Goal: Information Seeking & Learning: Learn about a topic

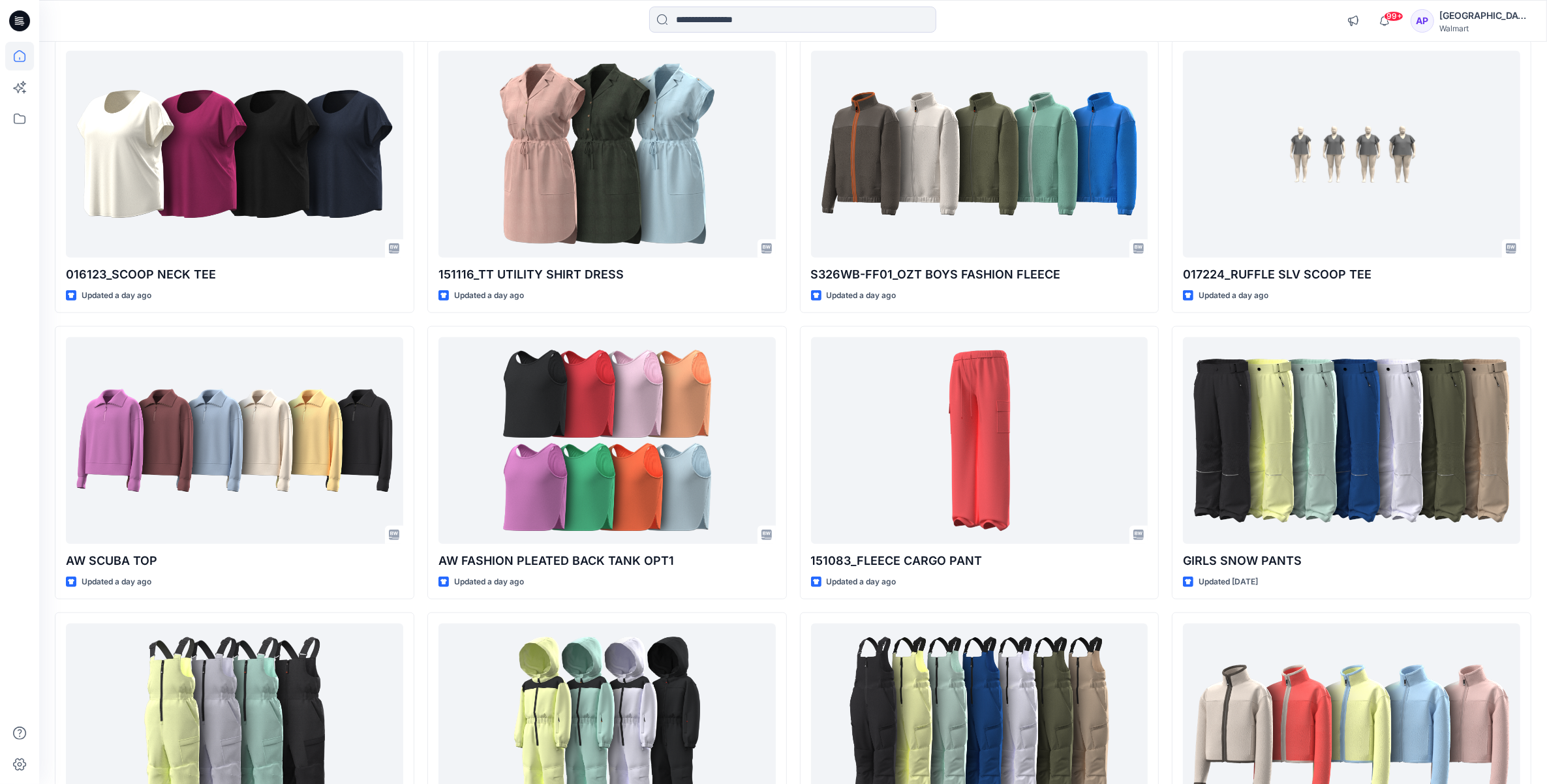
scroll to position [1657, 0]
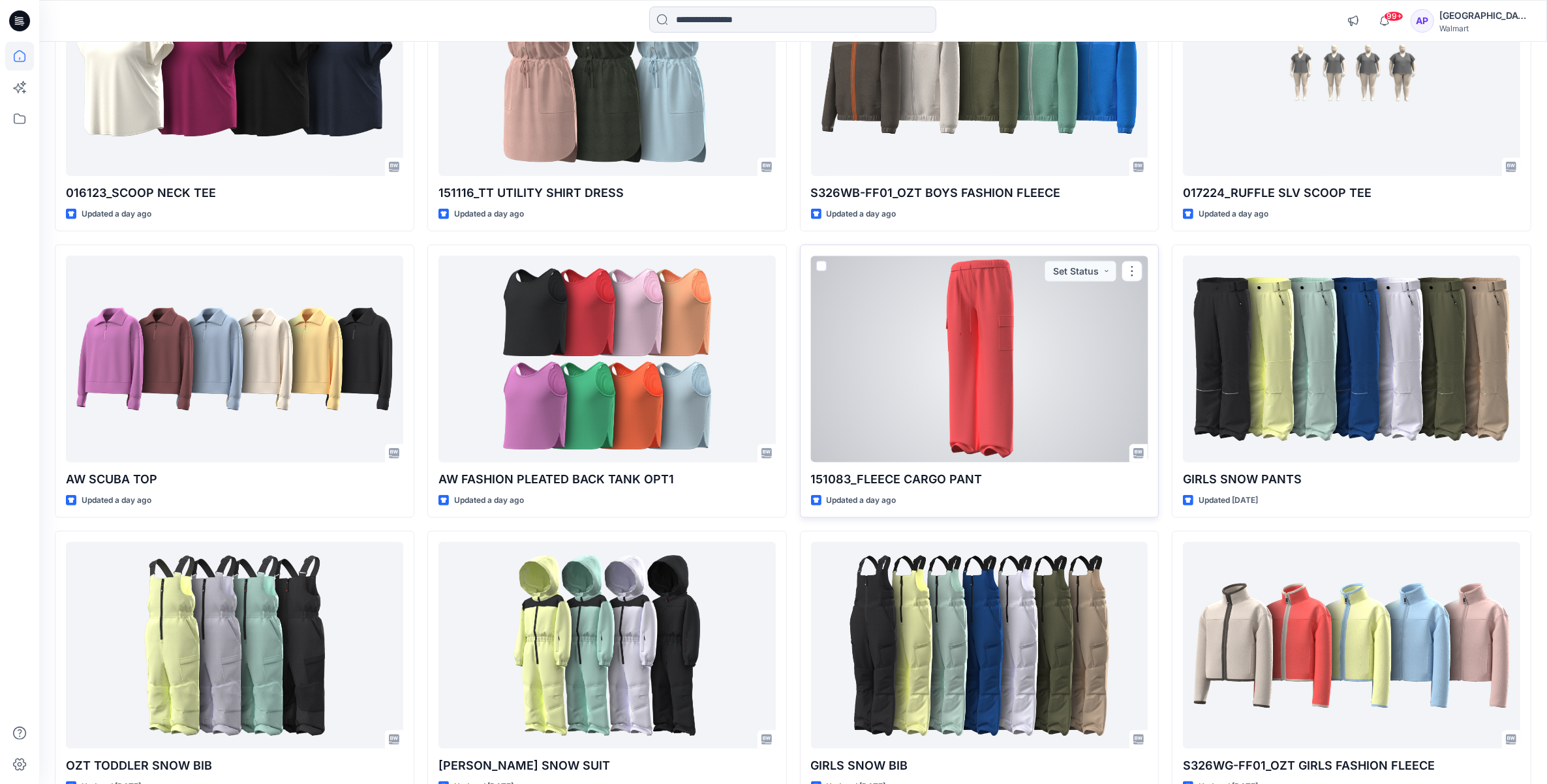
click at [1045, 405] on div at bounding box center [980, 359] width 338 height 206
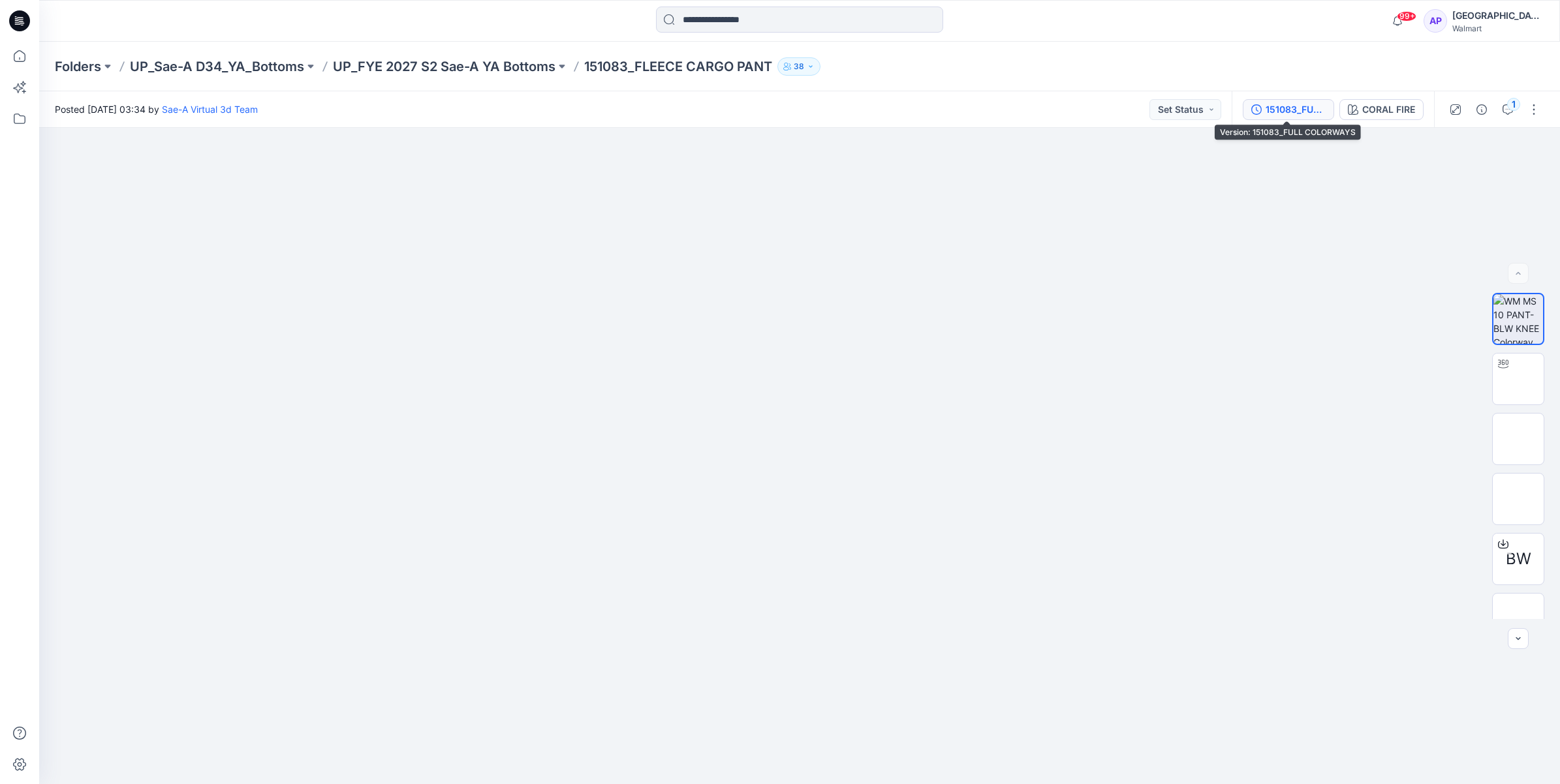
click at [1327, 115] on button "151083_FULL COLORWAYS" at bounding box center [1289, 110] width 91 height 21
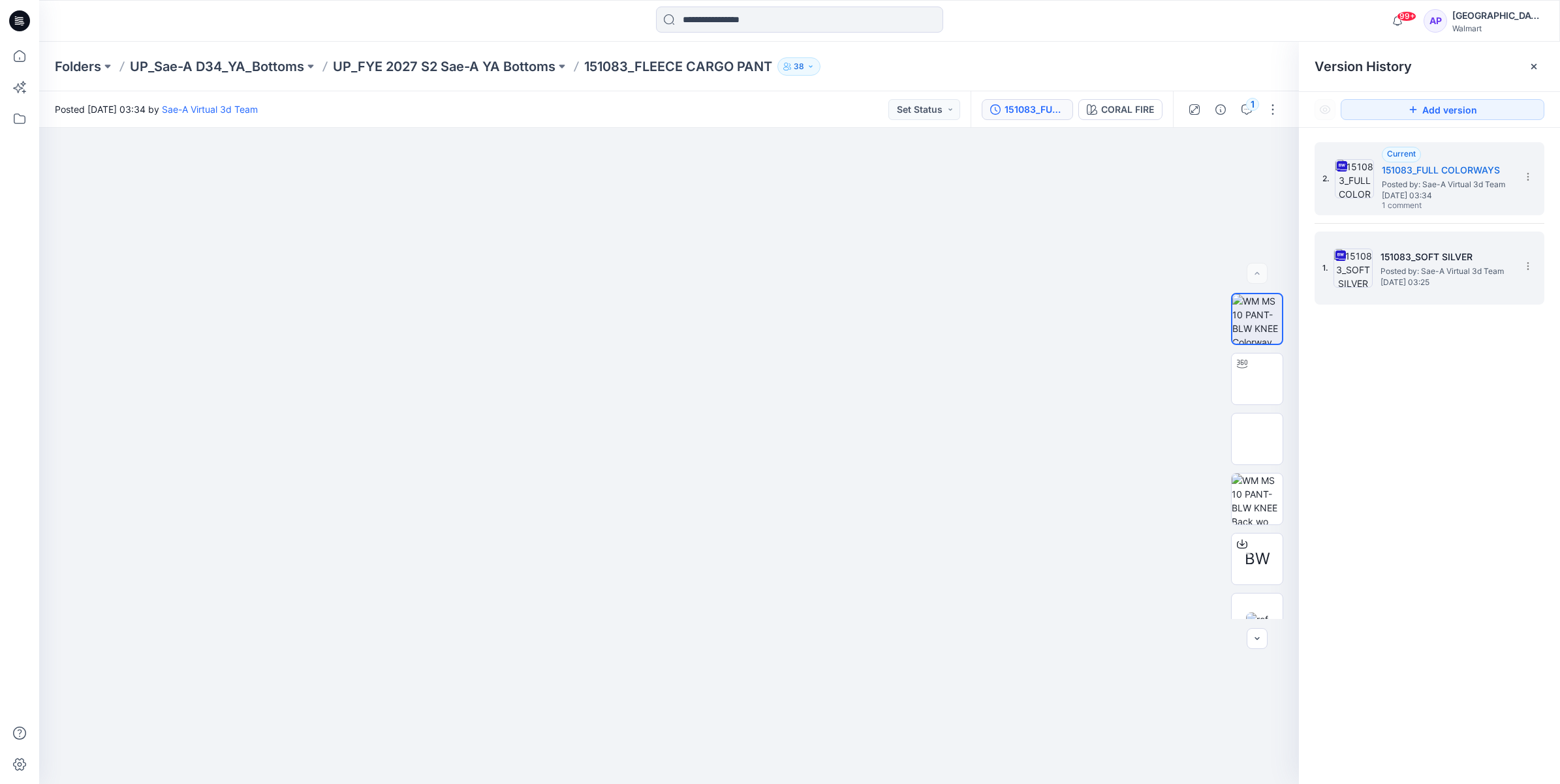
click at [1394, 266] on span "Posted by: Sae-A Virtual 3d Team" at bounding box center [1446, 271] width 130 height 13
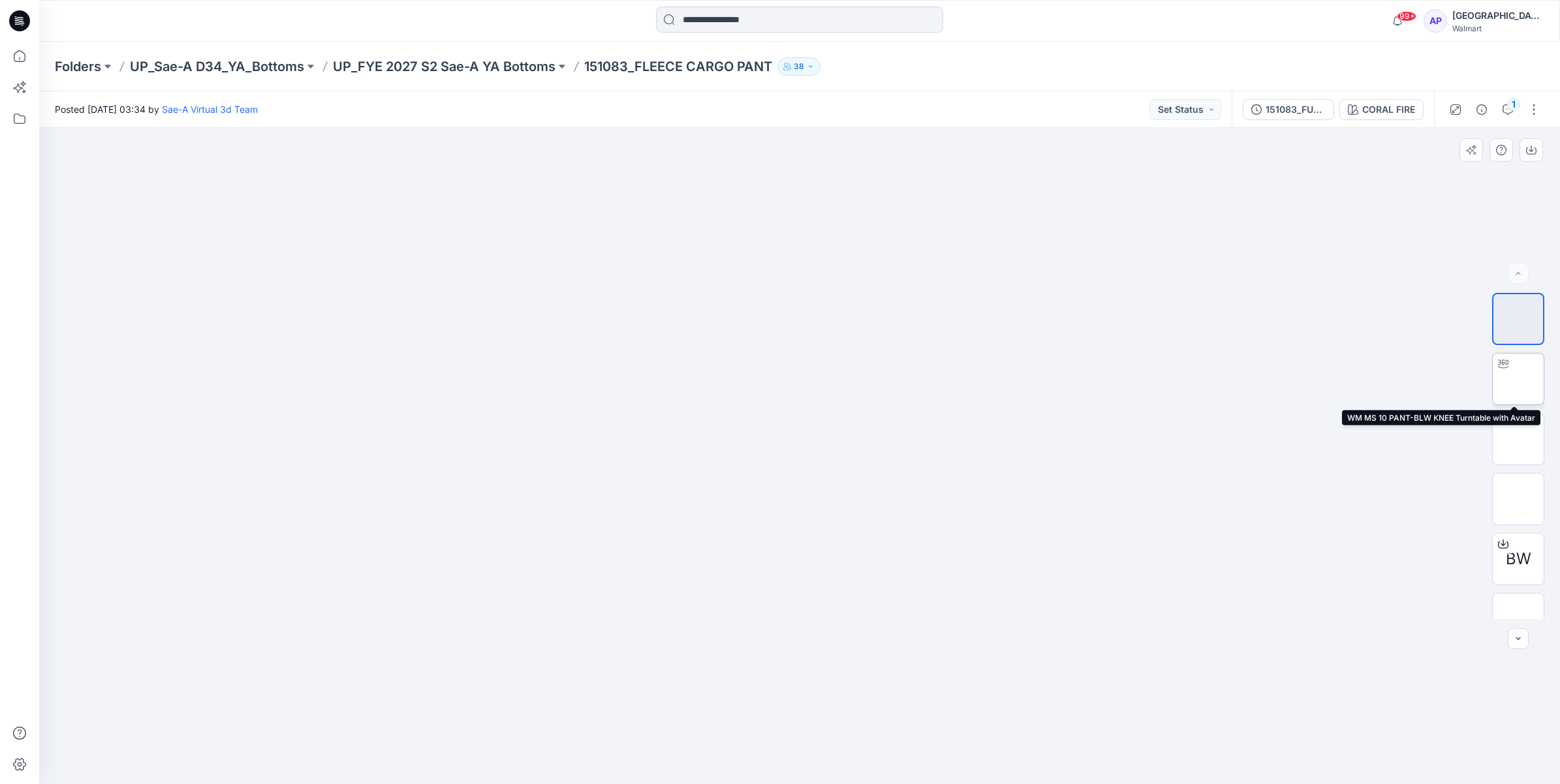
click at [1518, 379] on img at bounding box center [1518, 379] width 0 height 0
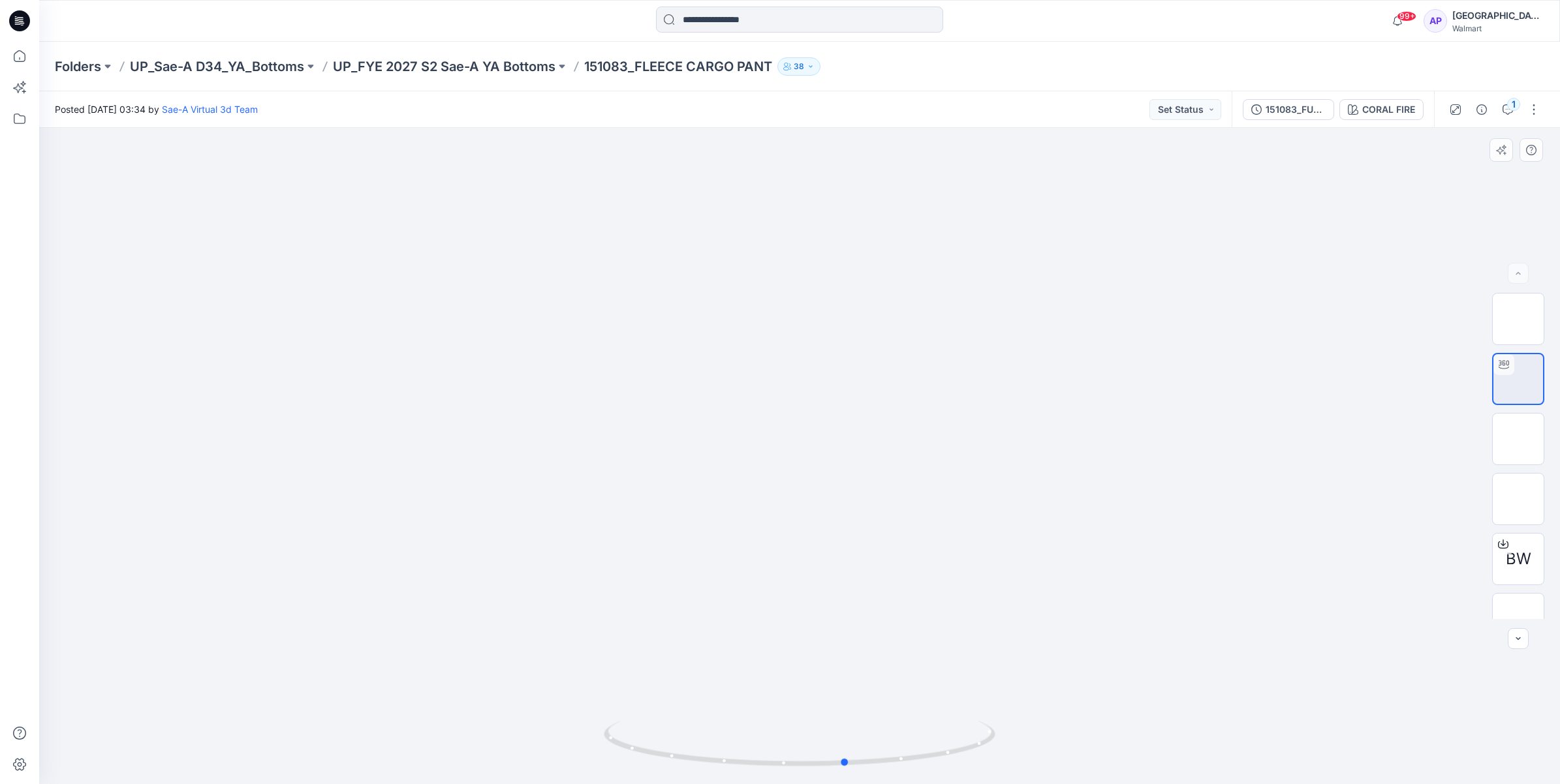
drag, startPoint x: 967, startPoint y: 748, endPoint x: 1013, endPoint y: 719, distance: 54.4
click at [1013, 719] on div at bounding box center [800, 456] width 1521 height 656
click at [24, 63] on icon at bounding box center [20, 56] width 29 height 29
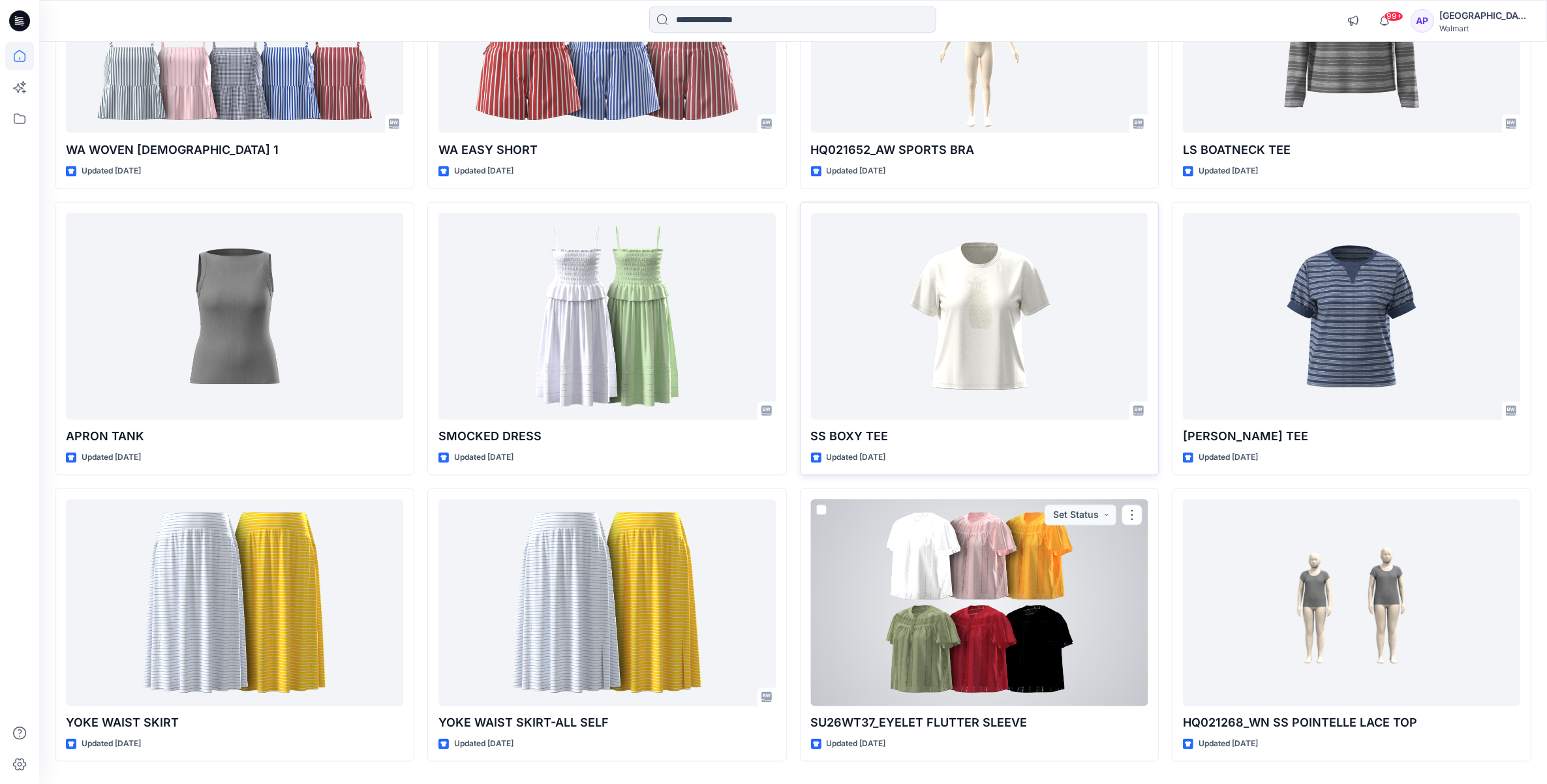
scroll to position [8905, 0]
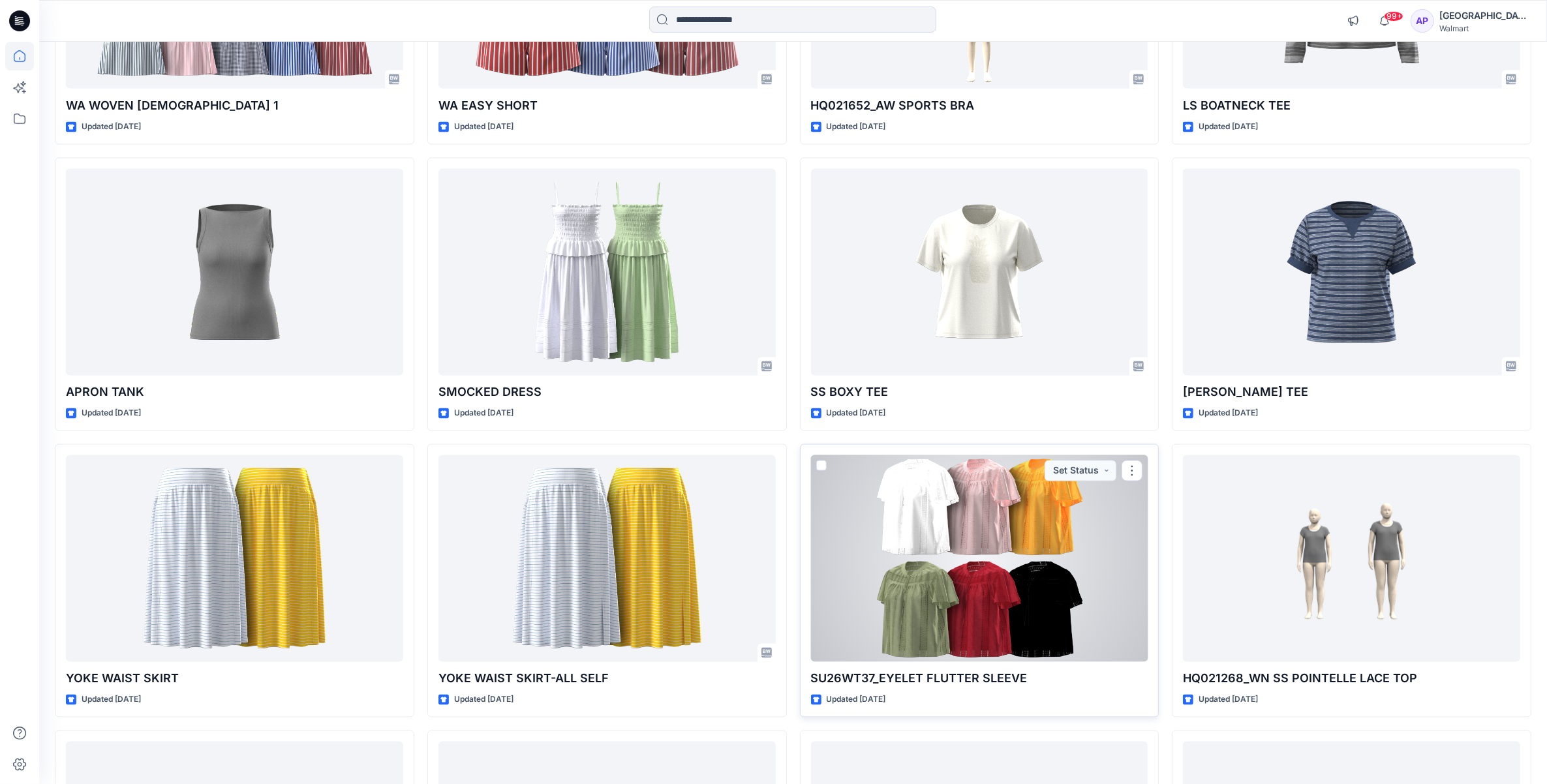
click at [921, 602] on div at bounding box center [980, 558] width 338 height 206
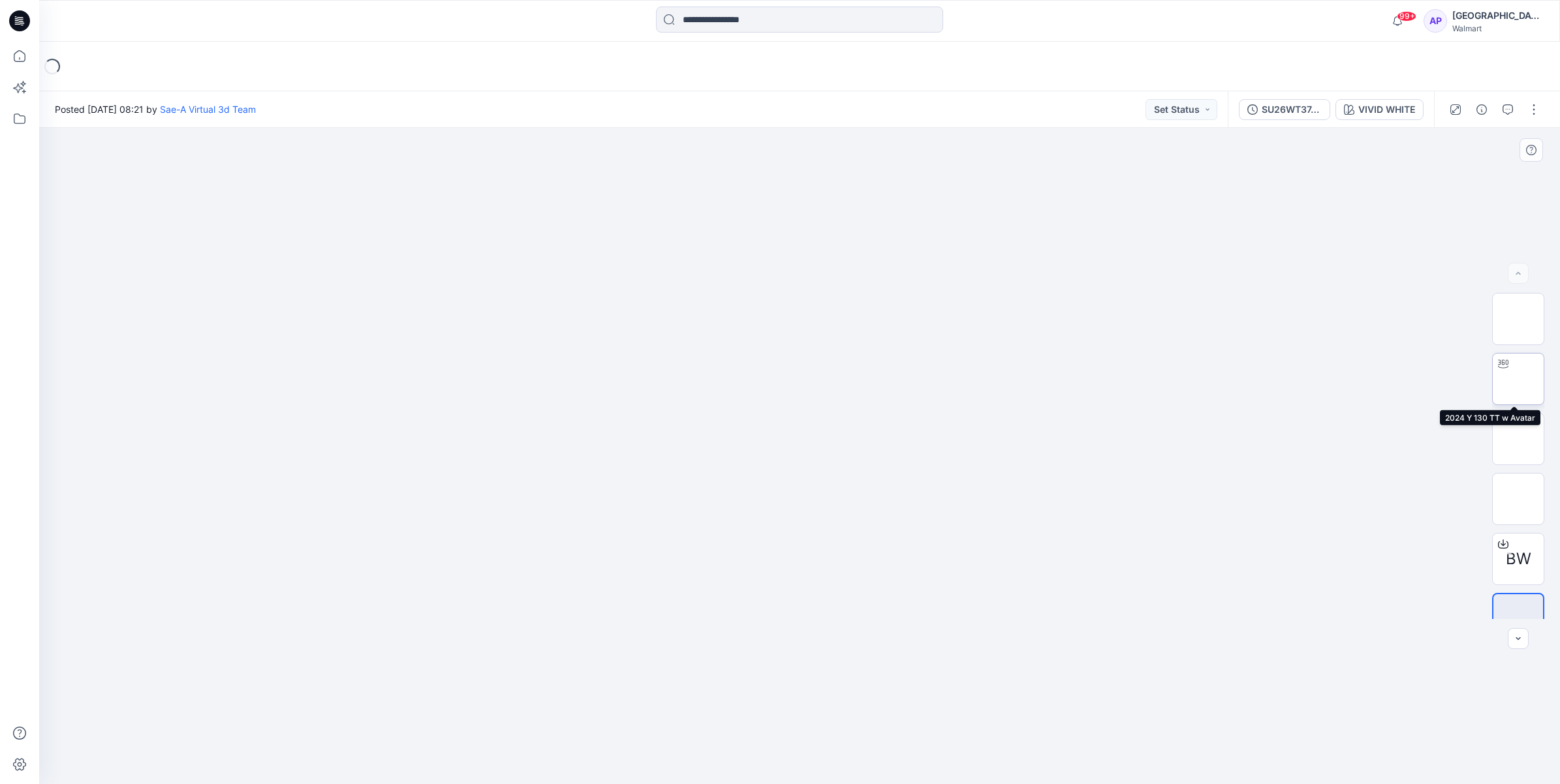
click at [1498, 369] on icon at bounding box center [1502, 363] width 10 height 10
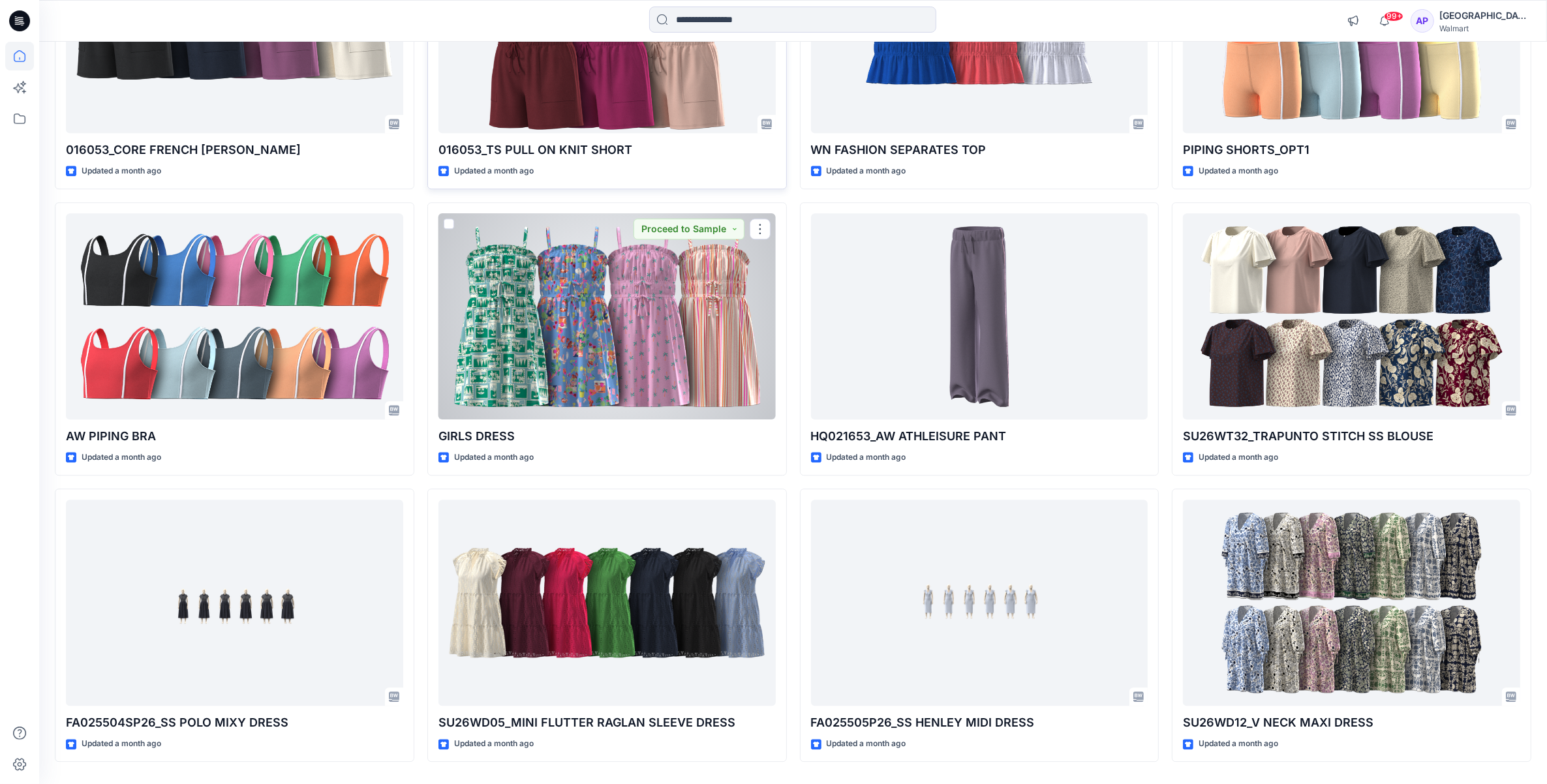
scroll to position [10625, 0]
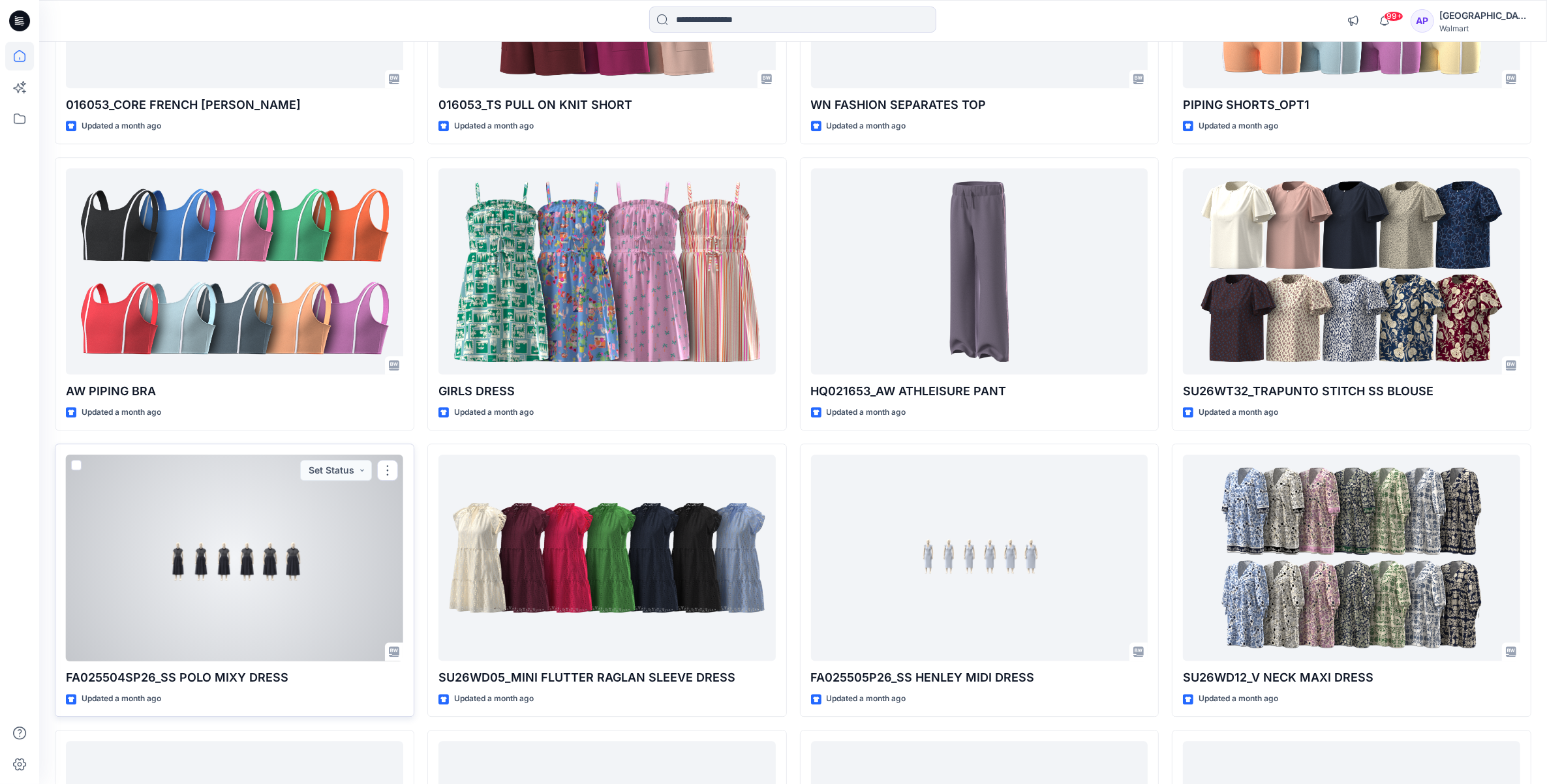
click at [248, 561] on div at bounding box center [234, 558] width 338 height 206
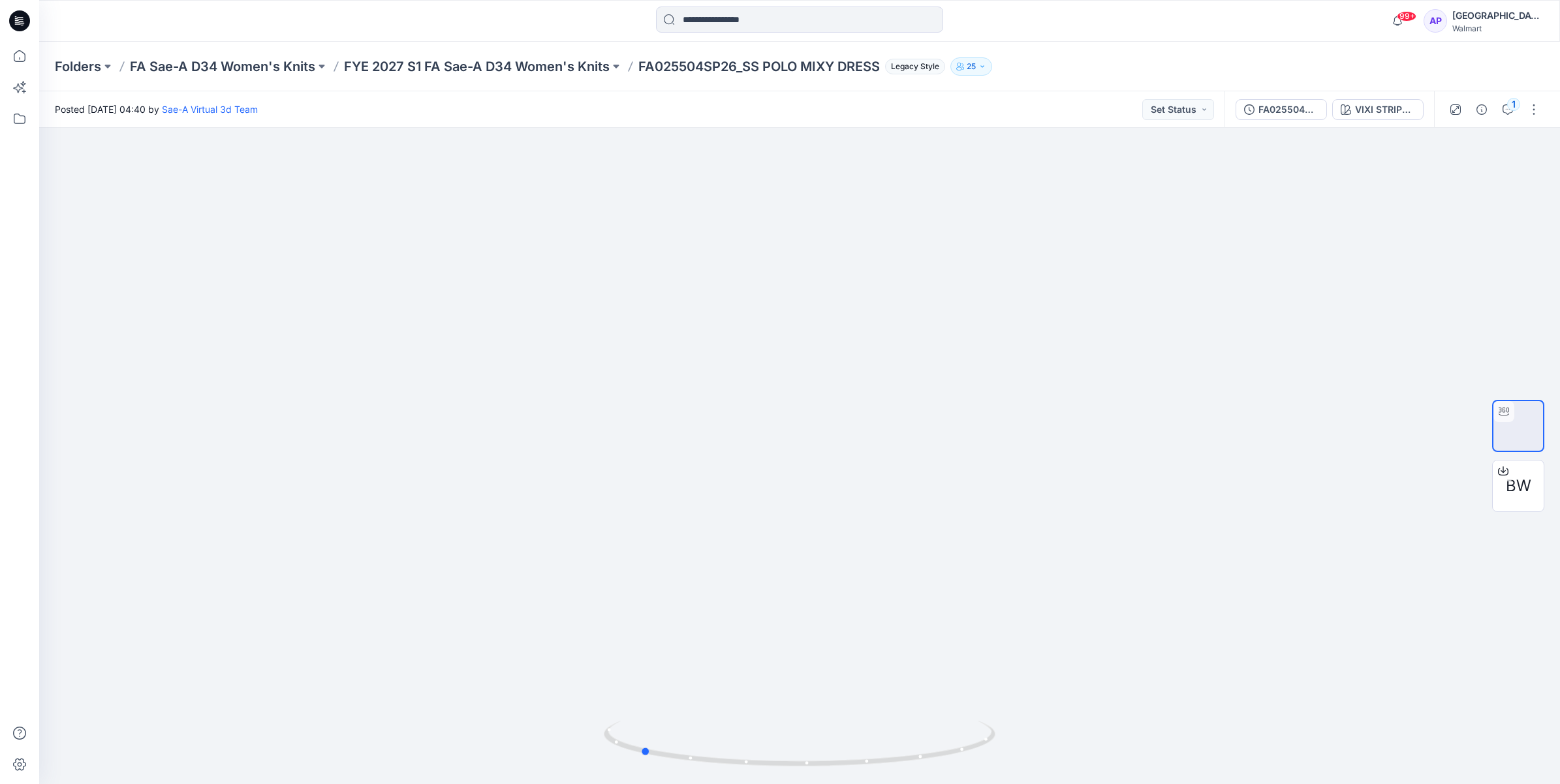
drag, startPoint x: 954, startPoint y: 746, endPoint x: 815, endPoint y: 787, distance: 144.9
click at [815, 783] on html "99+ Notifications Sae-A Virtual 3d Team has updated WN TR SKIRT with WN TR SKIR…" at bounding box center [780, 392] width 1560 height 784
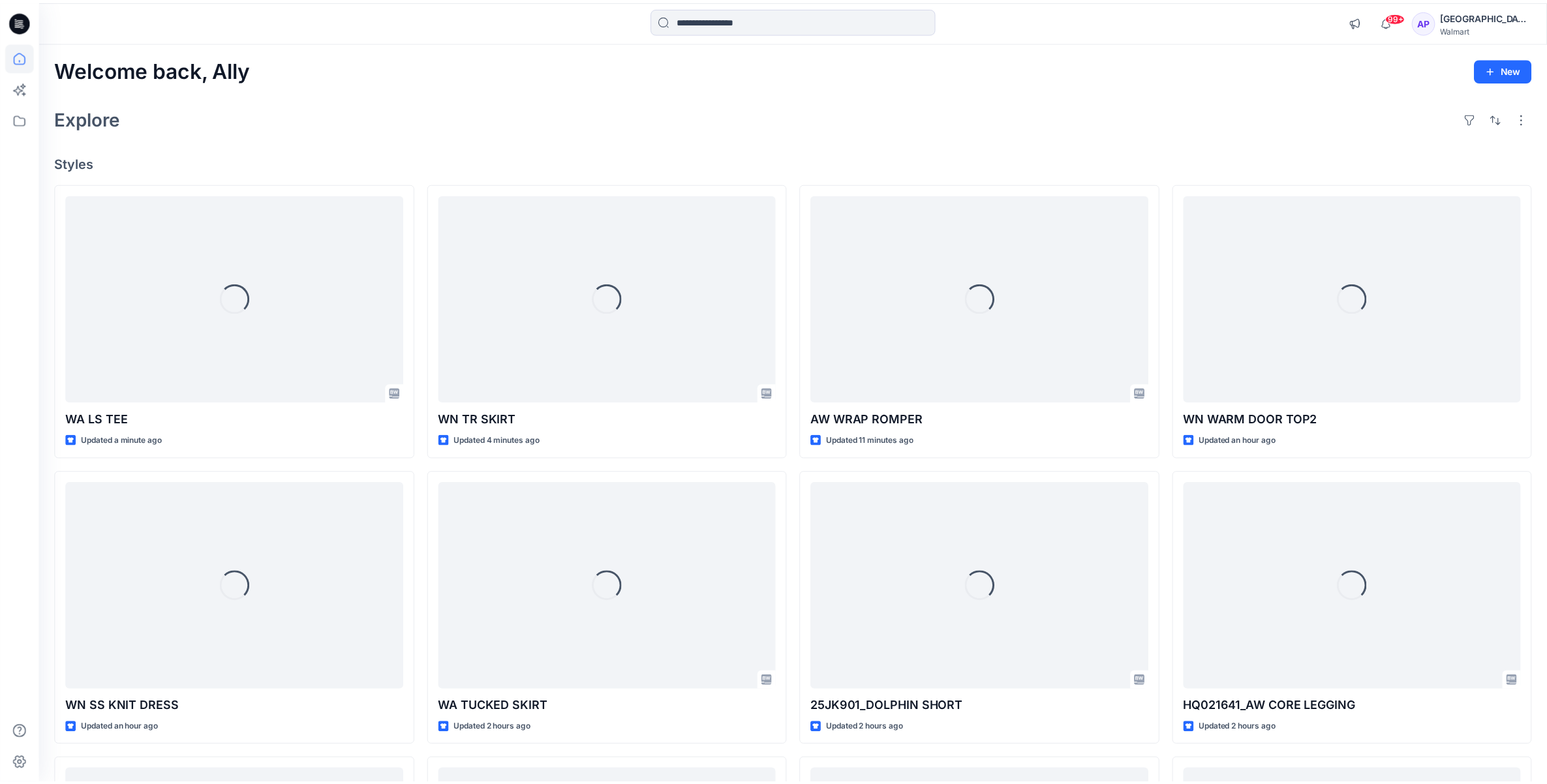
scroll to position [10625, 0]
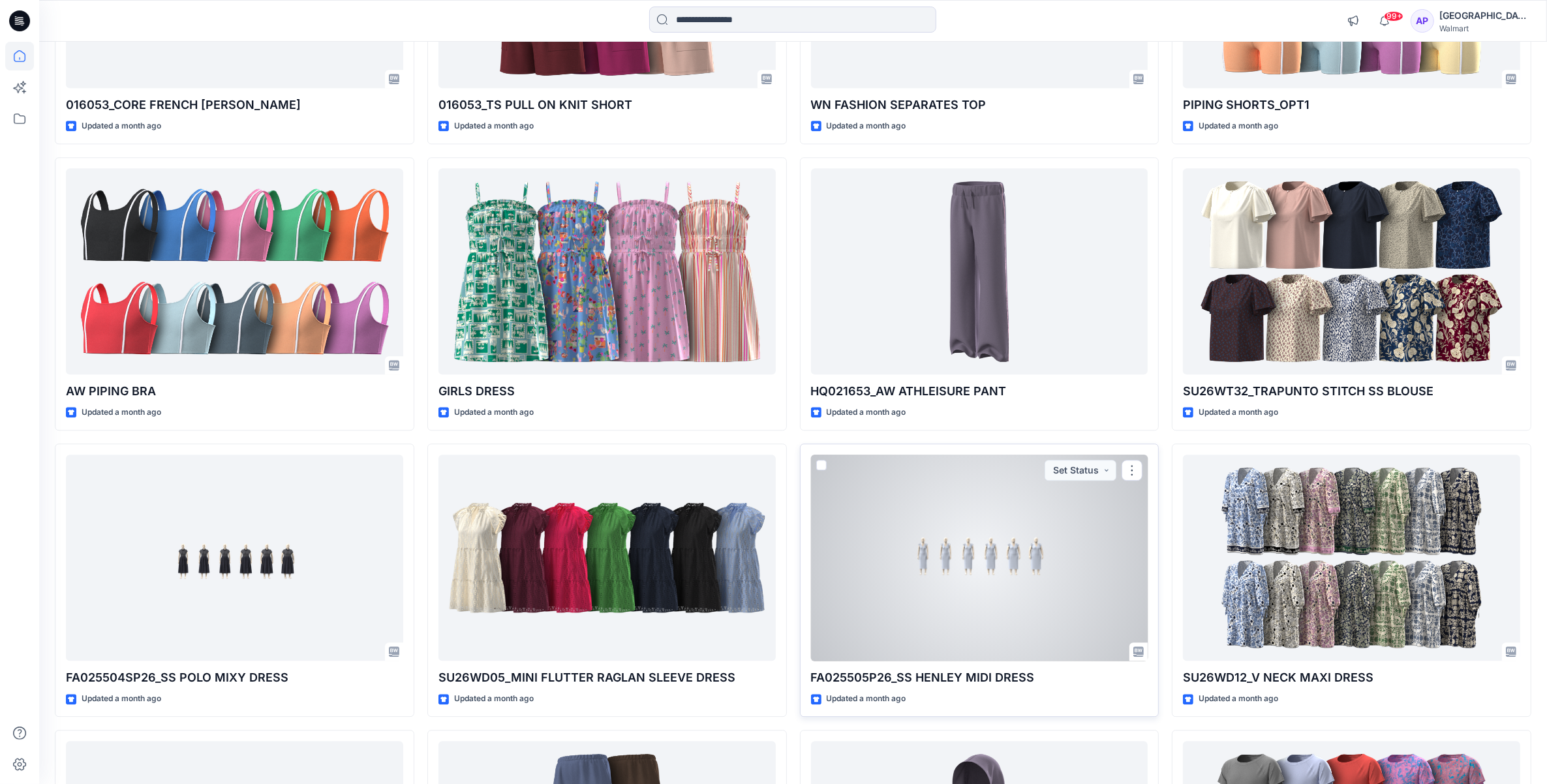
click at [1139, 624] on div at bounding box center [980, 558] width 338 height 206
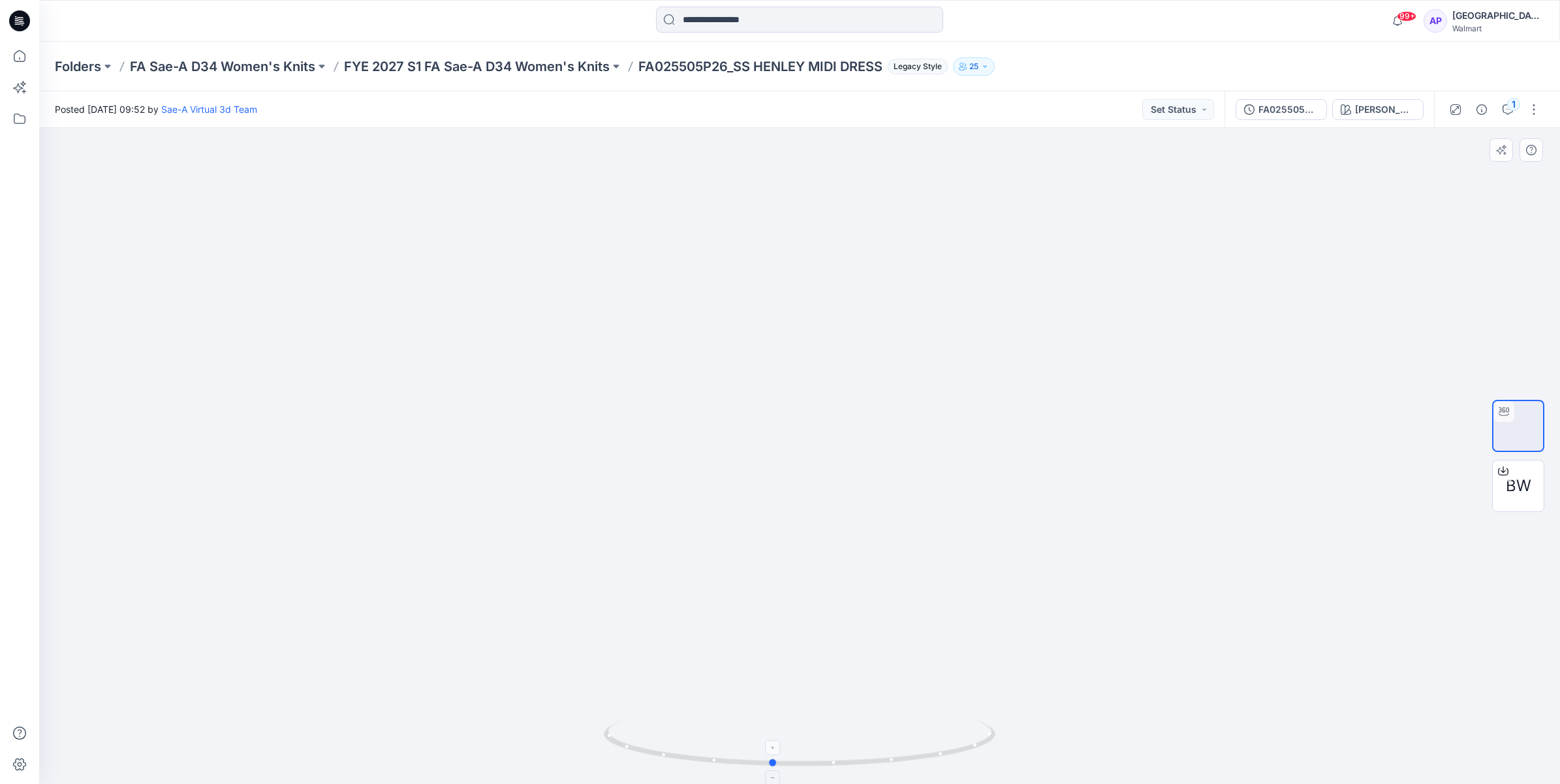
drag, startPoint x: 966, startPoint y: 754, endPoint x: 939, endPoint y: 732, distance: 34.8
click at [939, 732] on icon at bounding box center [800, 745] width 395 height 49
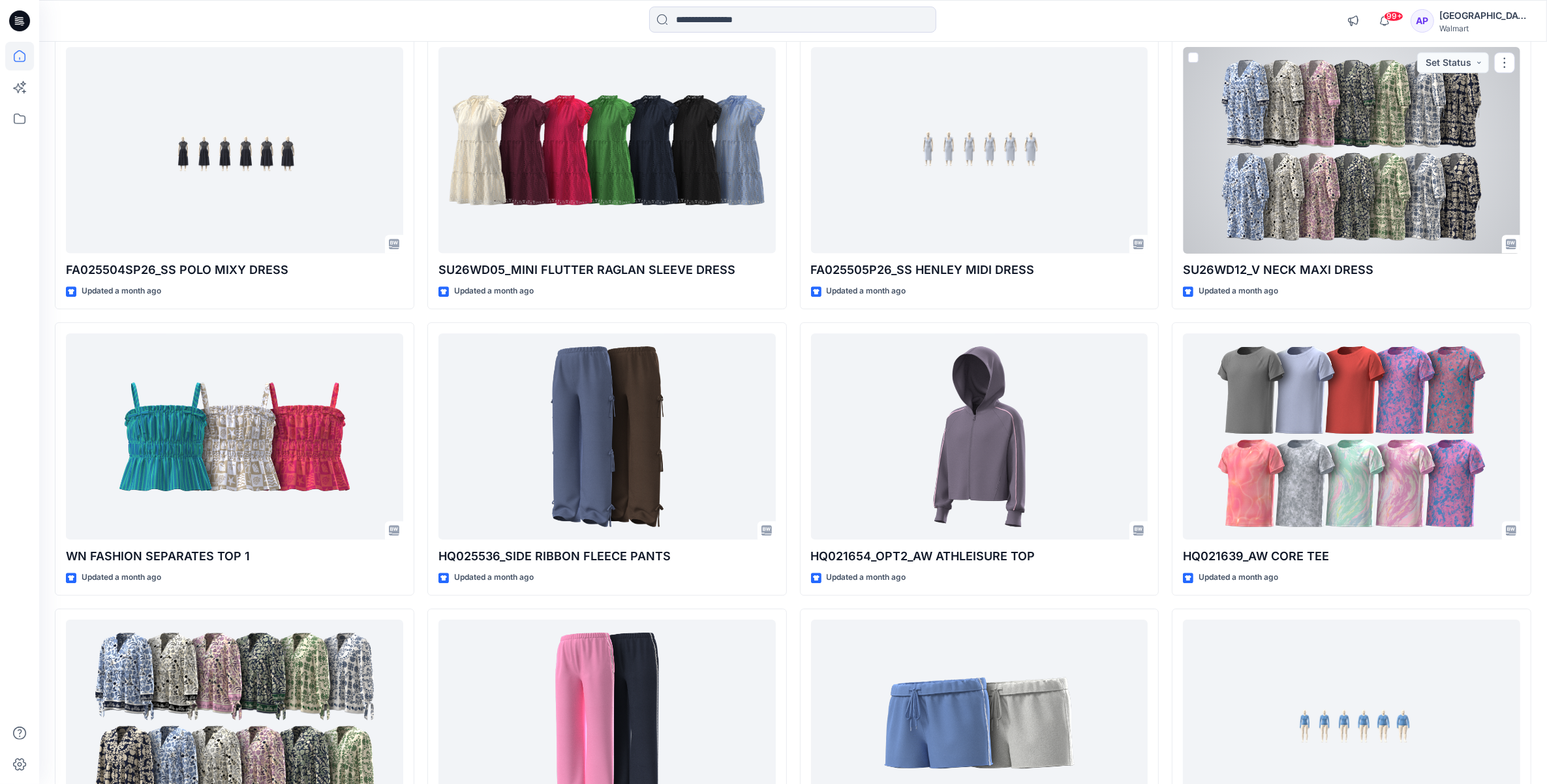
scroll to position [11277, 0]
